Goal: Task Accomplishment & Management: Manage account settings

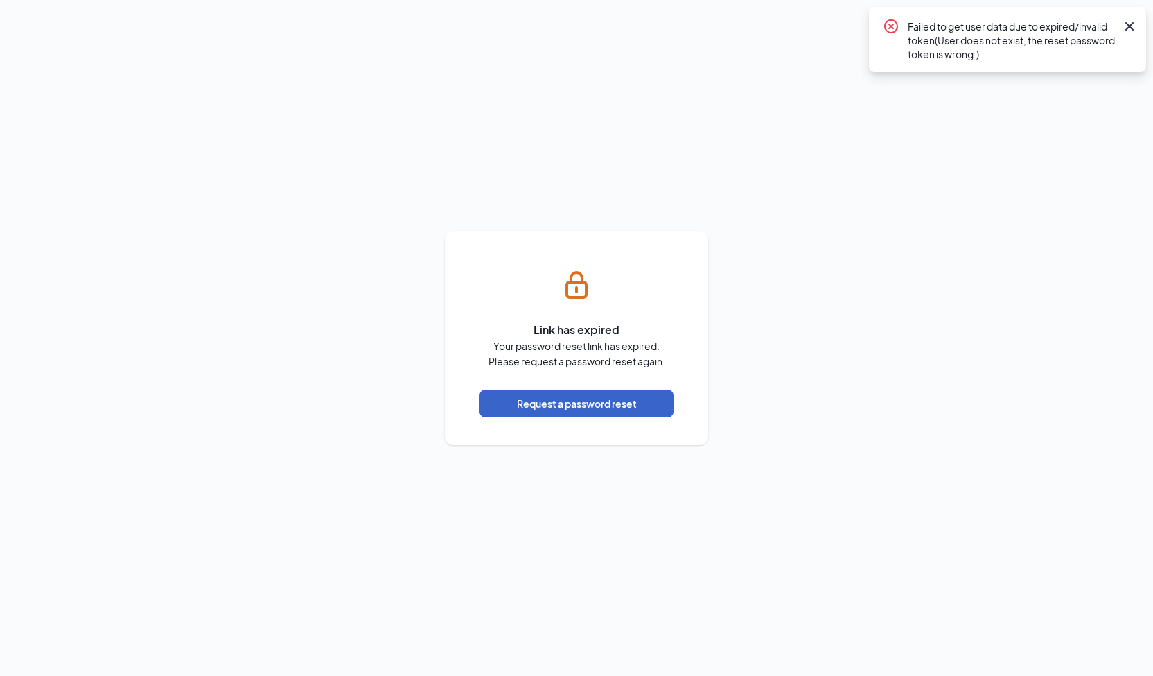
click at [603, 405] on button "Request a password reset" at bounding box center [577, 403] width 194 height 28
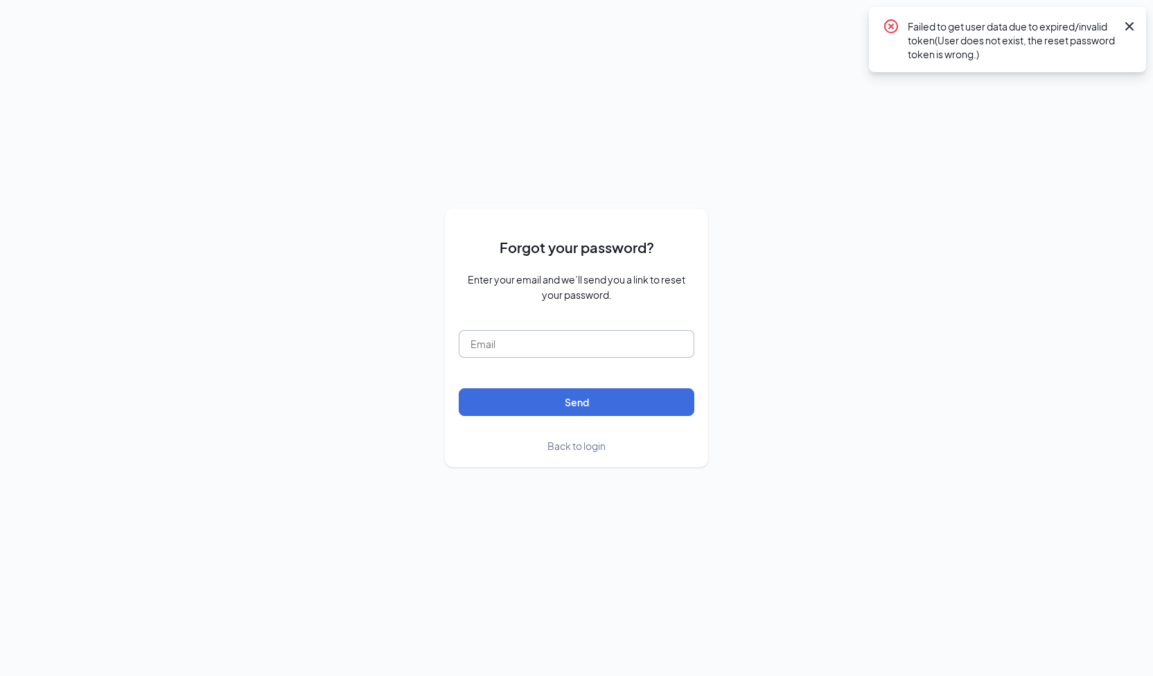
click at [527, 346] on input "text" at bounding box center [577, 344] width 236 height 28
type input "wendyckfila24@gmail.com"
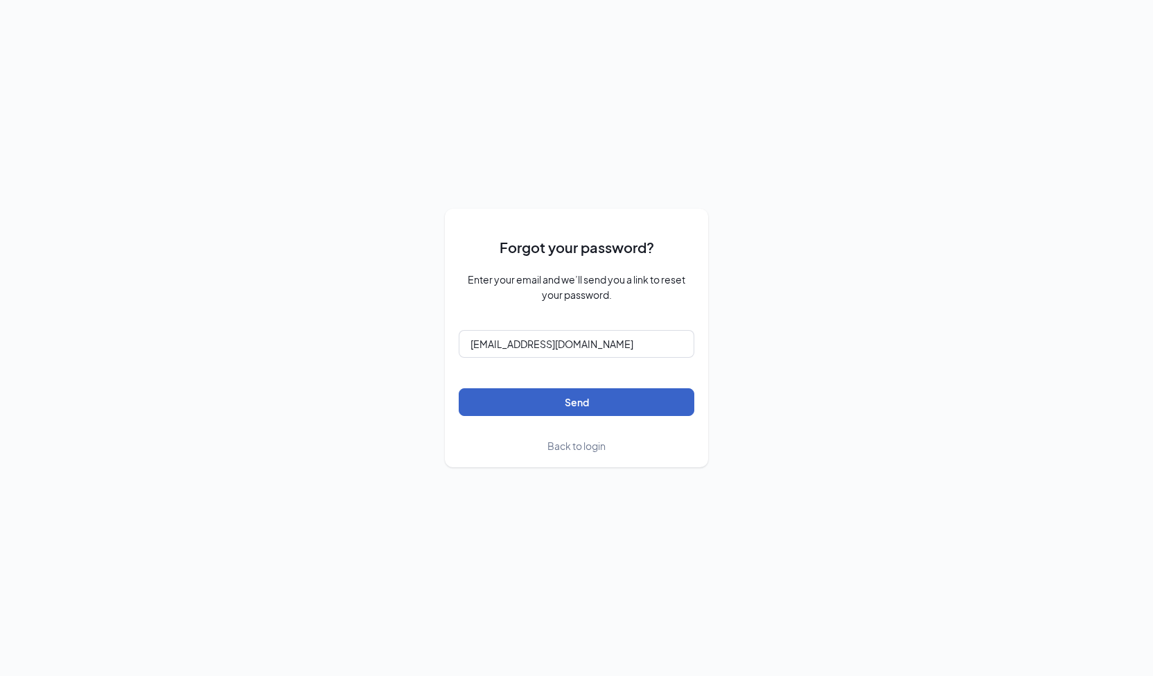
click at [568, 405] on button "Send" at bounding box center [577, 402] width 236 height 28
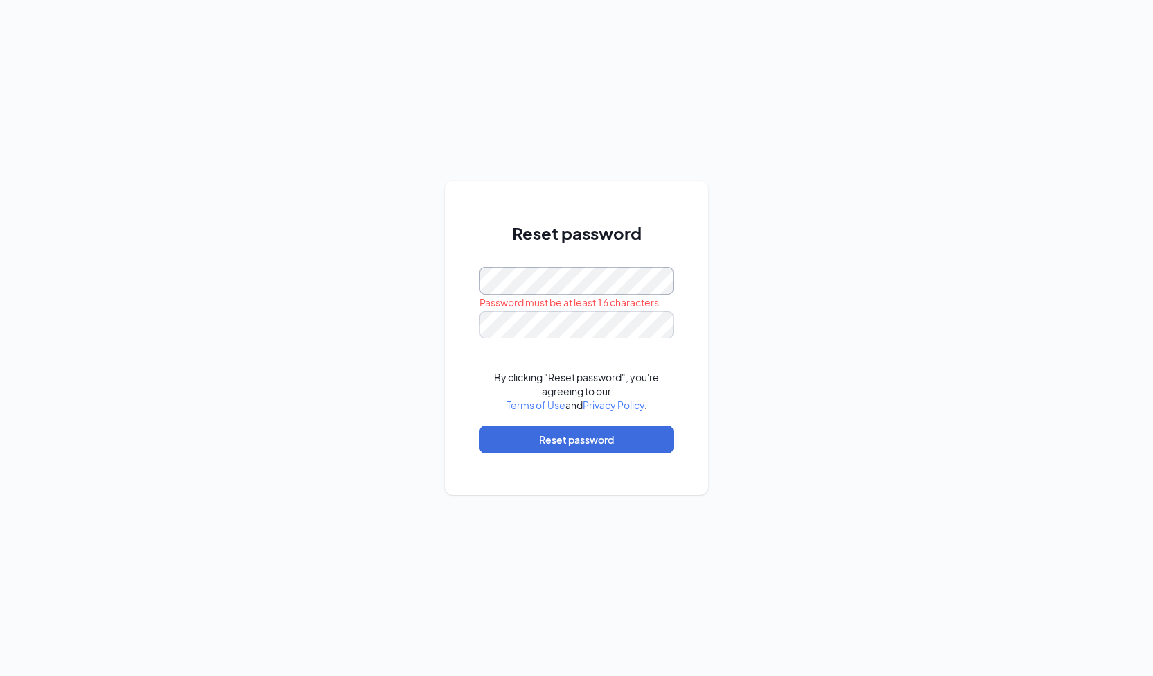
click at [395, 267] on div "Reset password Password must be at least 16 characters By clicking "Reset passw…" at bounding box center [576, 338] width 1153 height 676
click at [553, 442] on button "Reset password" at bounding box center [577, 439] width 194 height 28
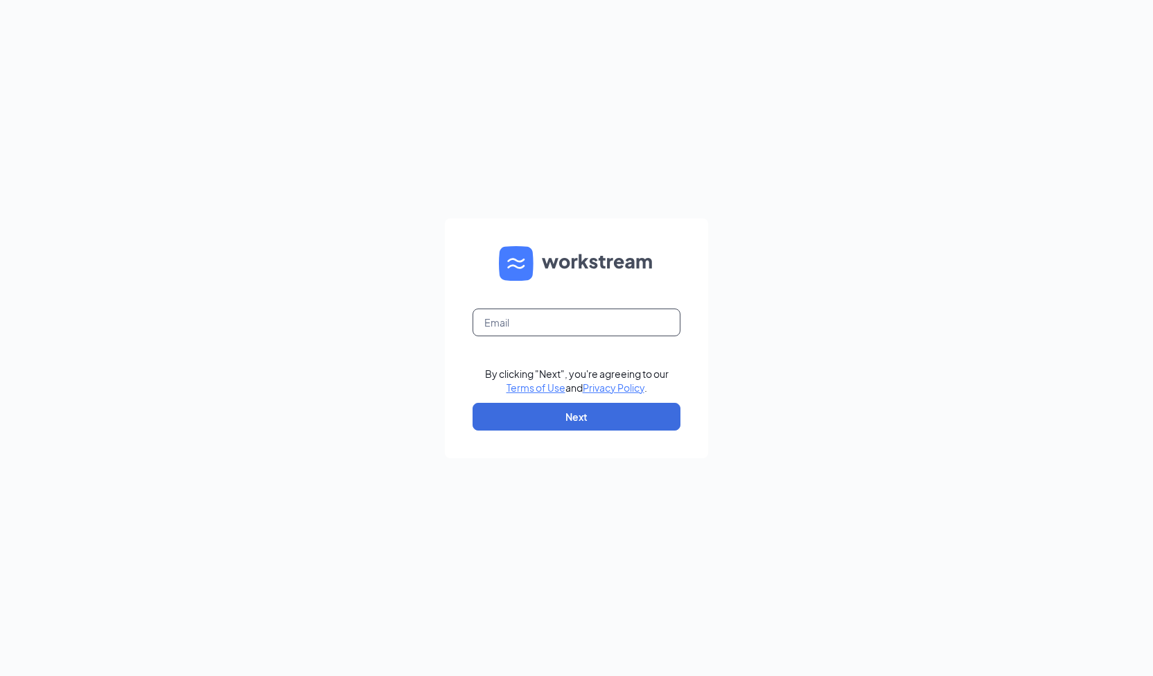
click at [545, 324] on input "text" at bounding box center [577, 322] width 208 height 28
type input "wendyckfila24@gmail.com"
click at [570, 417] on button "Next" at bounding box center [577, 417] width 208 height 28
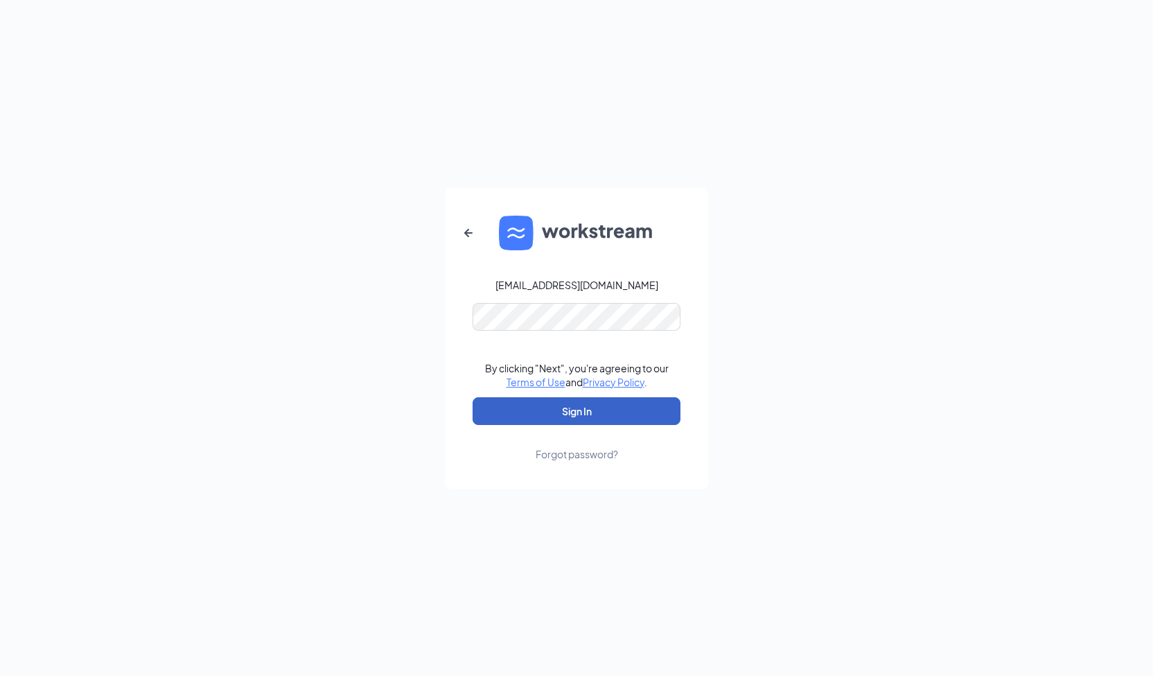
click at [565, 414] on button "Sign In" at bounding box center [577, 411] width 208 height 28
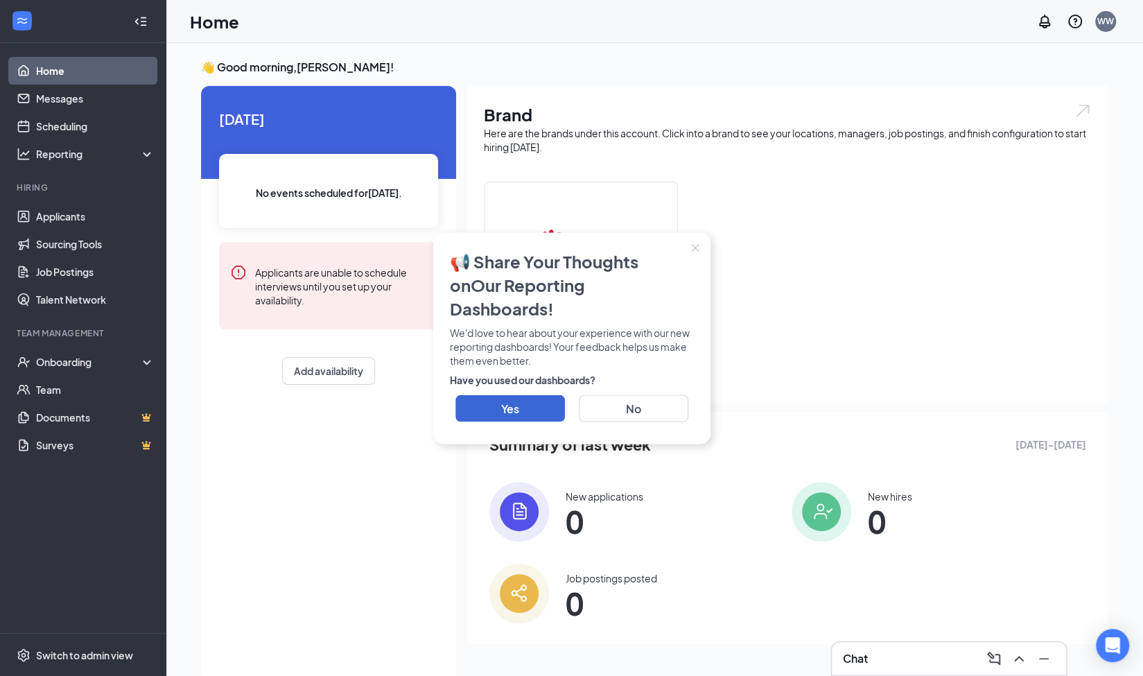
click at [693, 252] on icon "Close" at bounding box center [695, 247] width 8 height 8
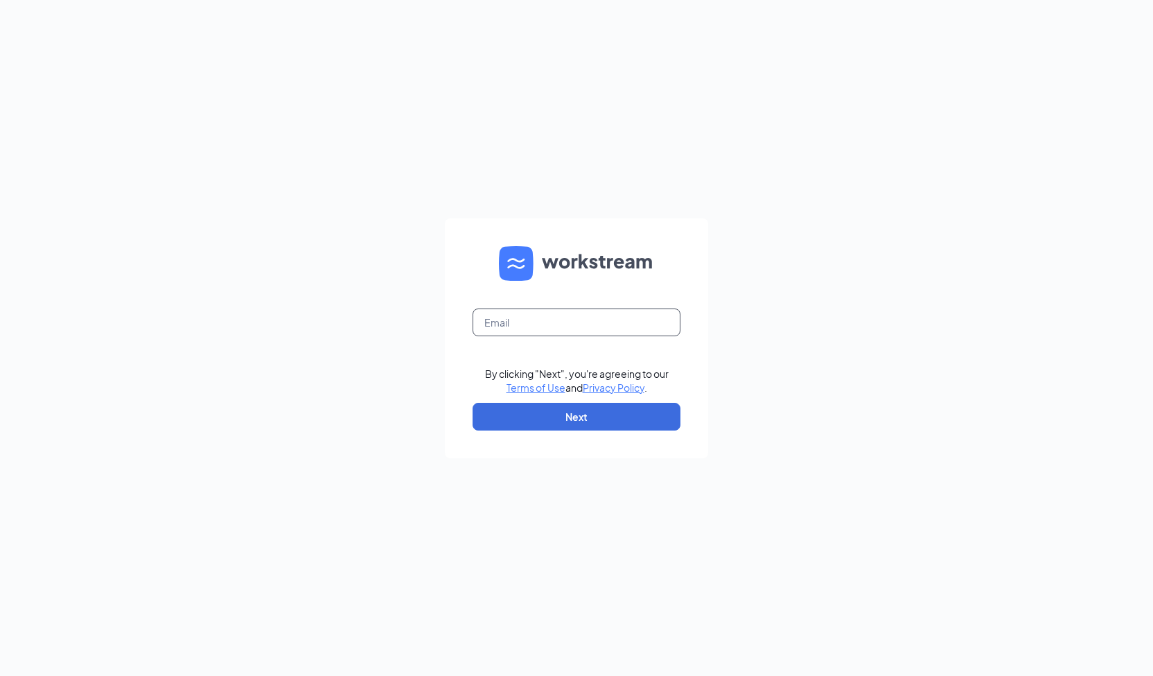
click at [515, 322] on input "text" at bounding box center [577, 322] width 208 height 28
type input "wendyckfila24@gmail.com"
click at [578, 414] on button "Next" at bounding box center [577, 417] width 208 height 28
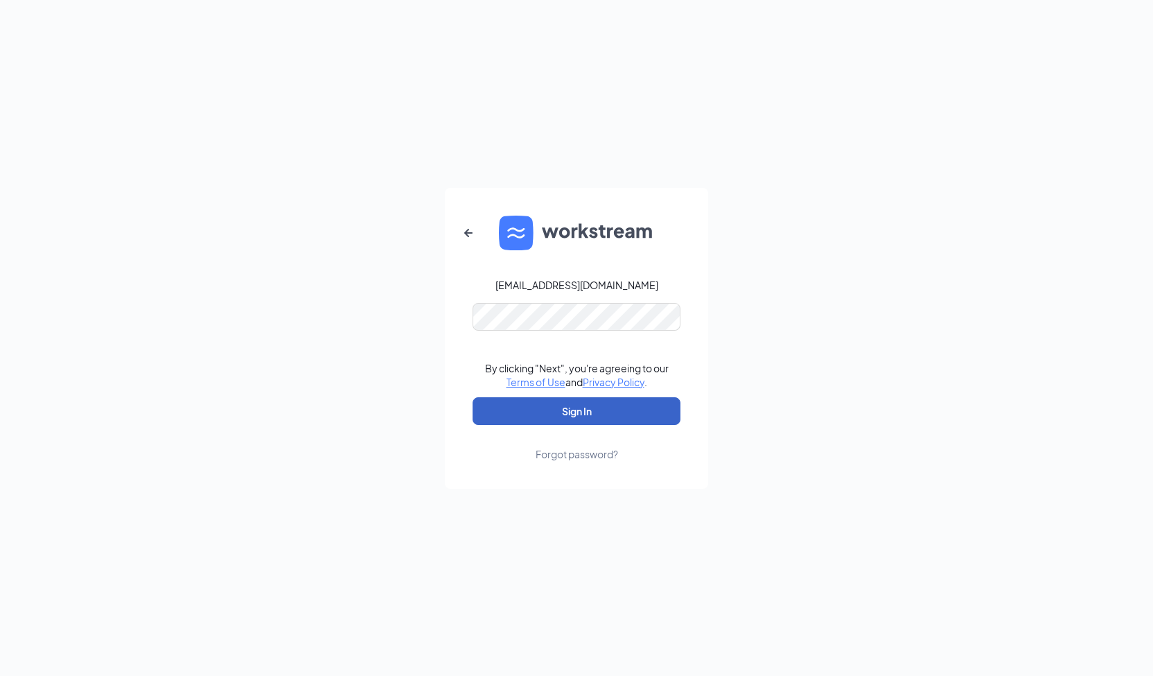
click at [586, 407] on button "Sign In" at bounding box center [577, 411] width 208 height 28
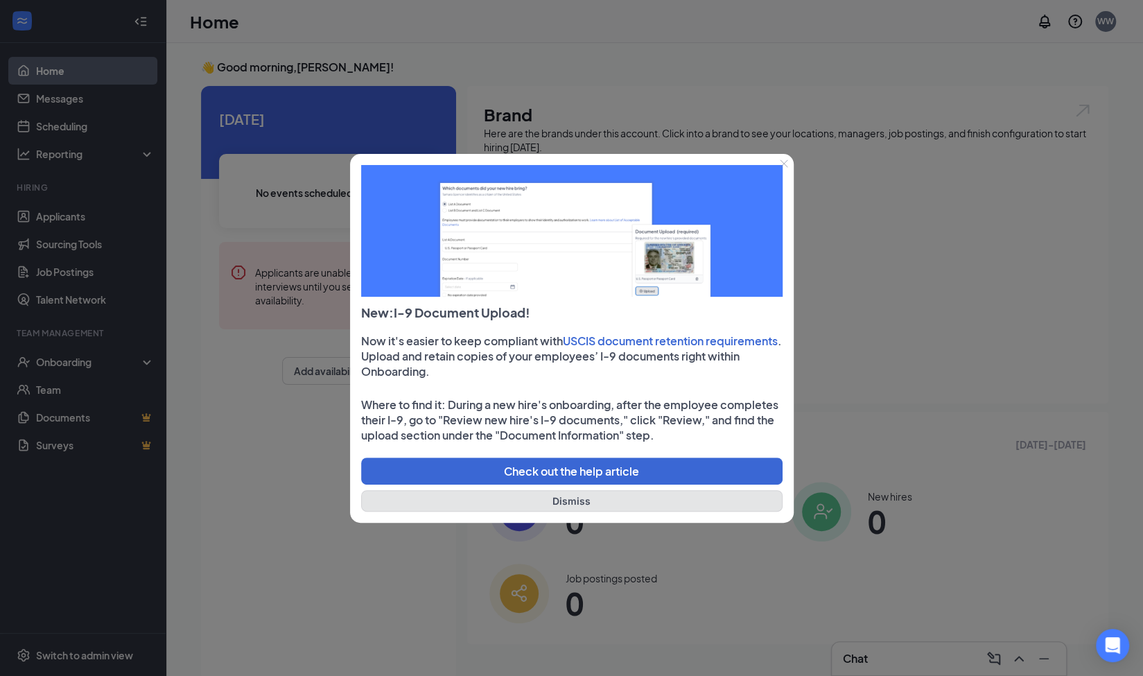
click at [563, 498] on button "Dismiss" at bounding box center [571, 500] width 421 height 21
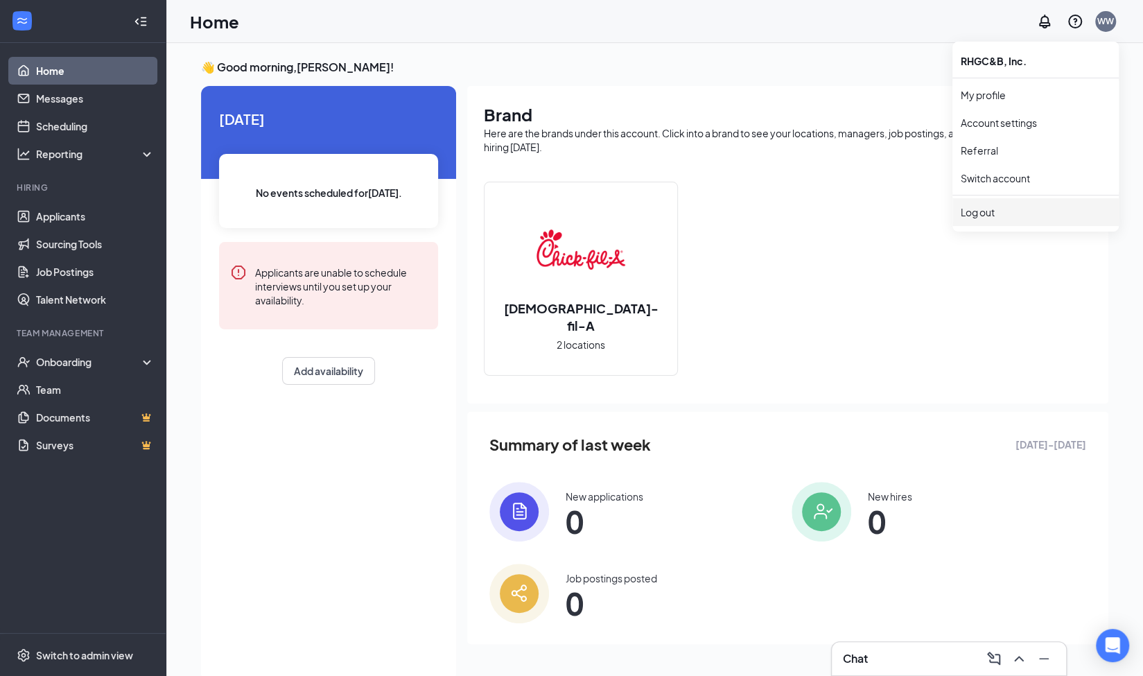
click at [983, 211] on div "Log out" at bounding box center [1035, 212] width 150 height 14
